Goal: Complete application form: Complete application form

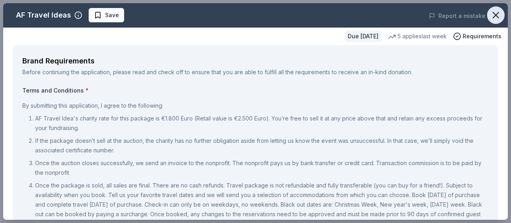
click at [491, 15] on icon "button" at bounding box center [495, 15] width 11 height 11
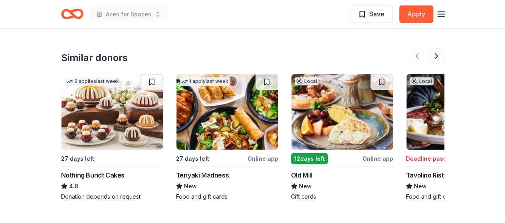
click at [113, 91] on img at bounding box center [111, 112] width 101 height 76
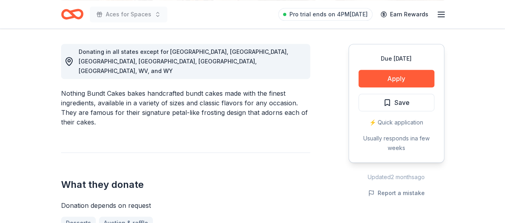
scroll to position [219, 0]
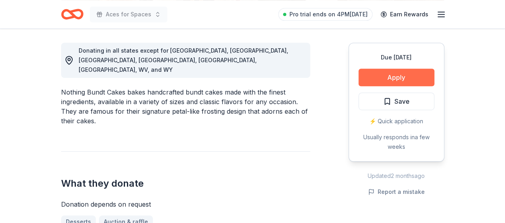
click at [407, 80] on button "Apply" at bounding box center [397, 78] width 76 height 18
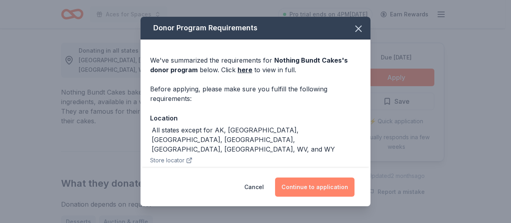
click at [315, 188] on button "Continue to application" at bounding box center [314, 187] width 79 height 19
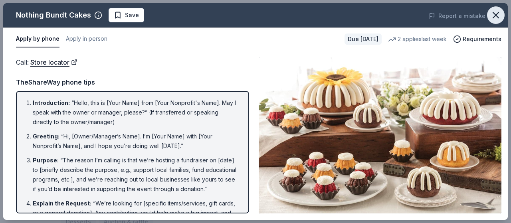
click at [493, 13] on icon "button" at bounding box center [495, 15] width 11 height 11
